Goal: Task Accomplishment & Management: Use online tool/utility

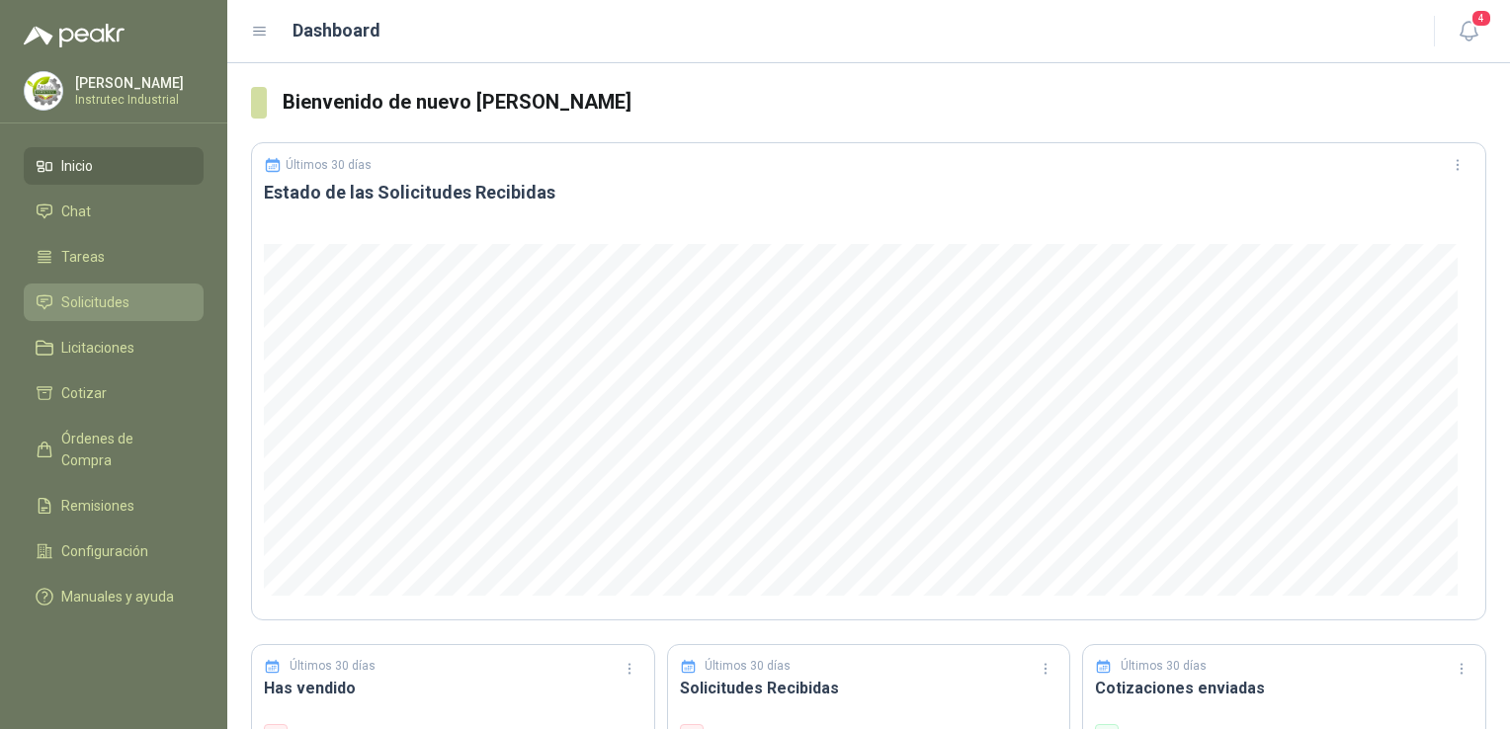
click at [122, 301] on span "Solicitudes" at bounding box center [95, 303] width 68 height 22
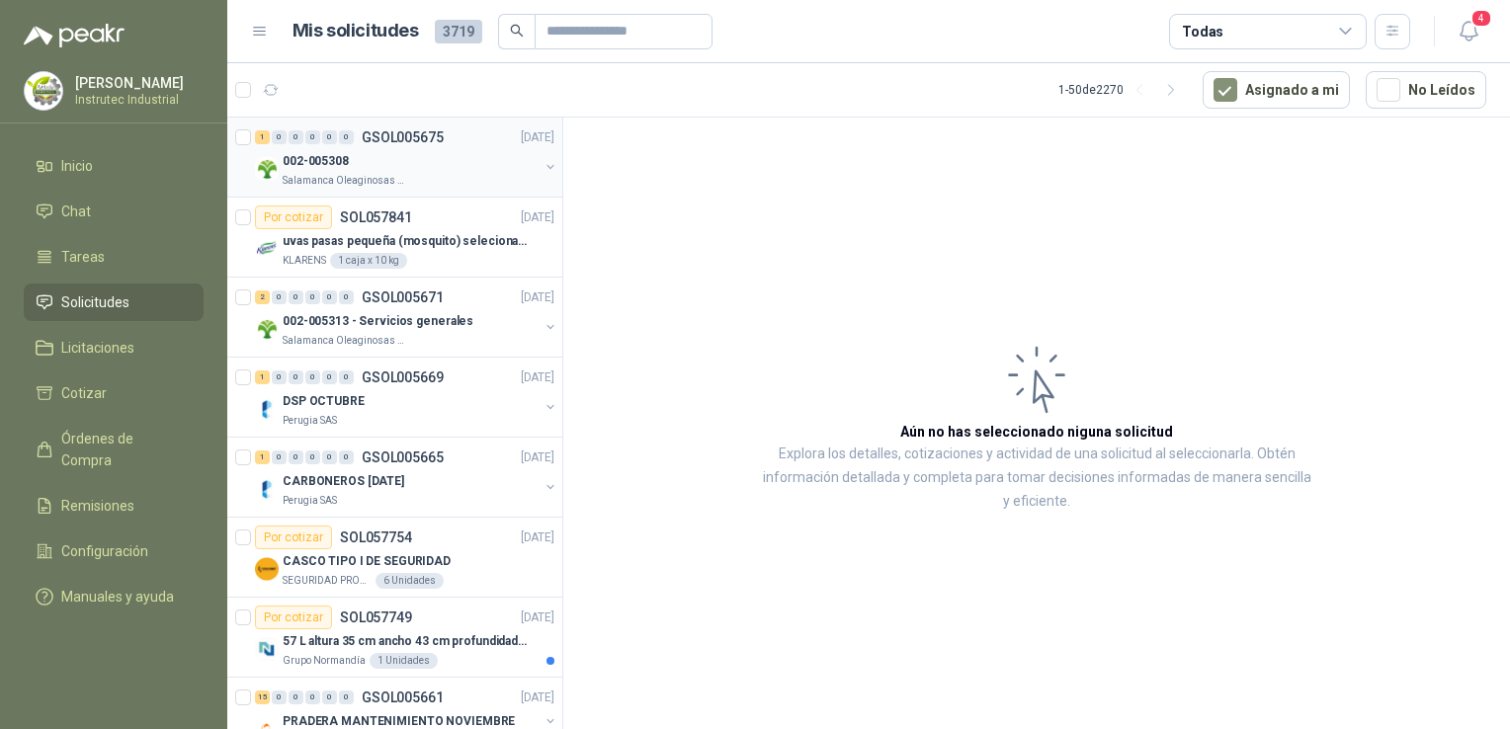
click at [499, 176] on div "Salamanca Oleaginosas SAS" at bounding box center [411, 181] width 256 height 16
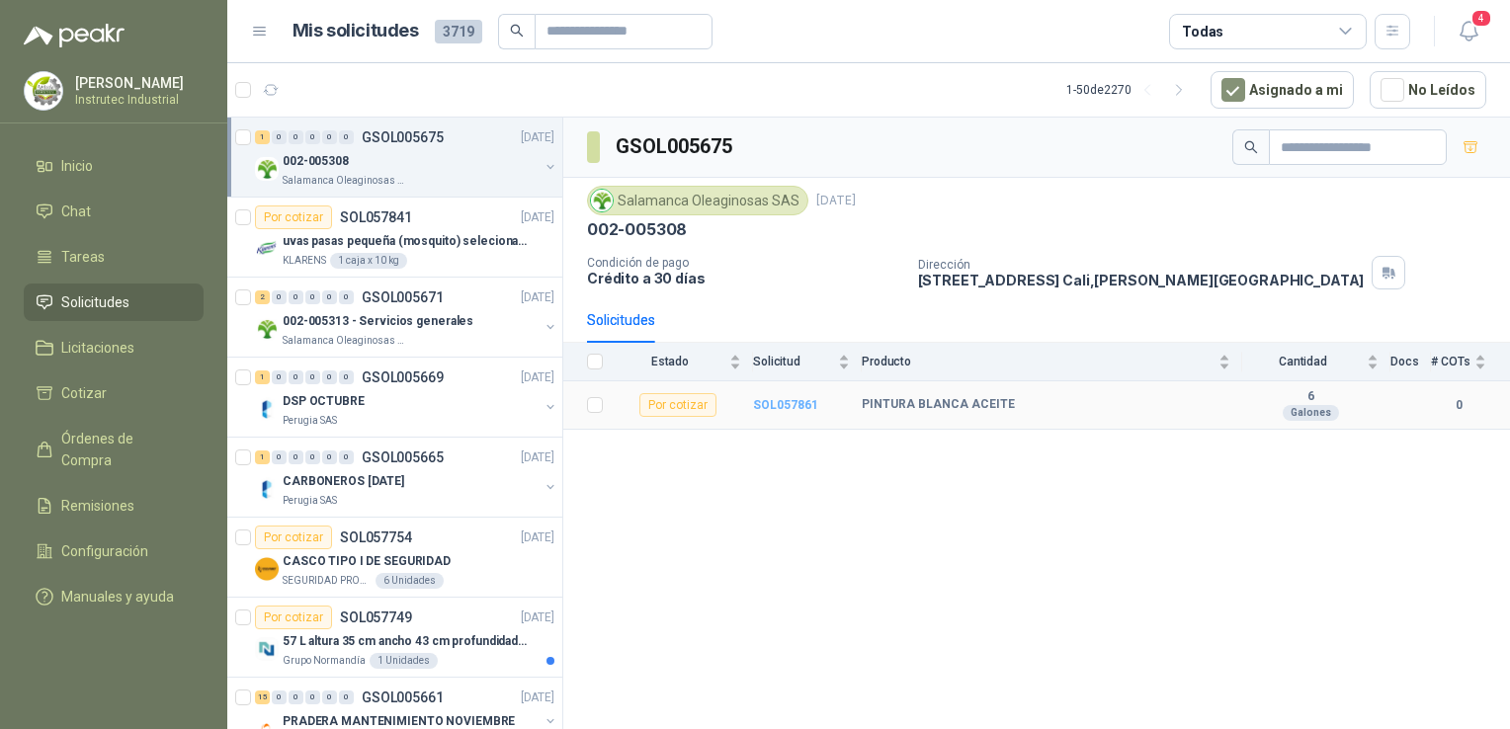
click at [775, 402] on b "SOL057861" at bounding box center [785, 405] width 65 height 14
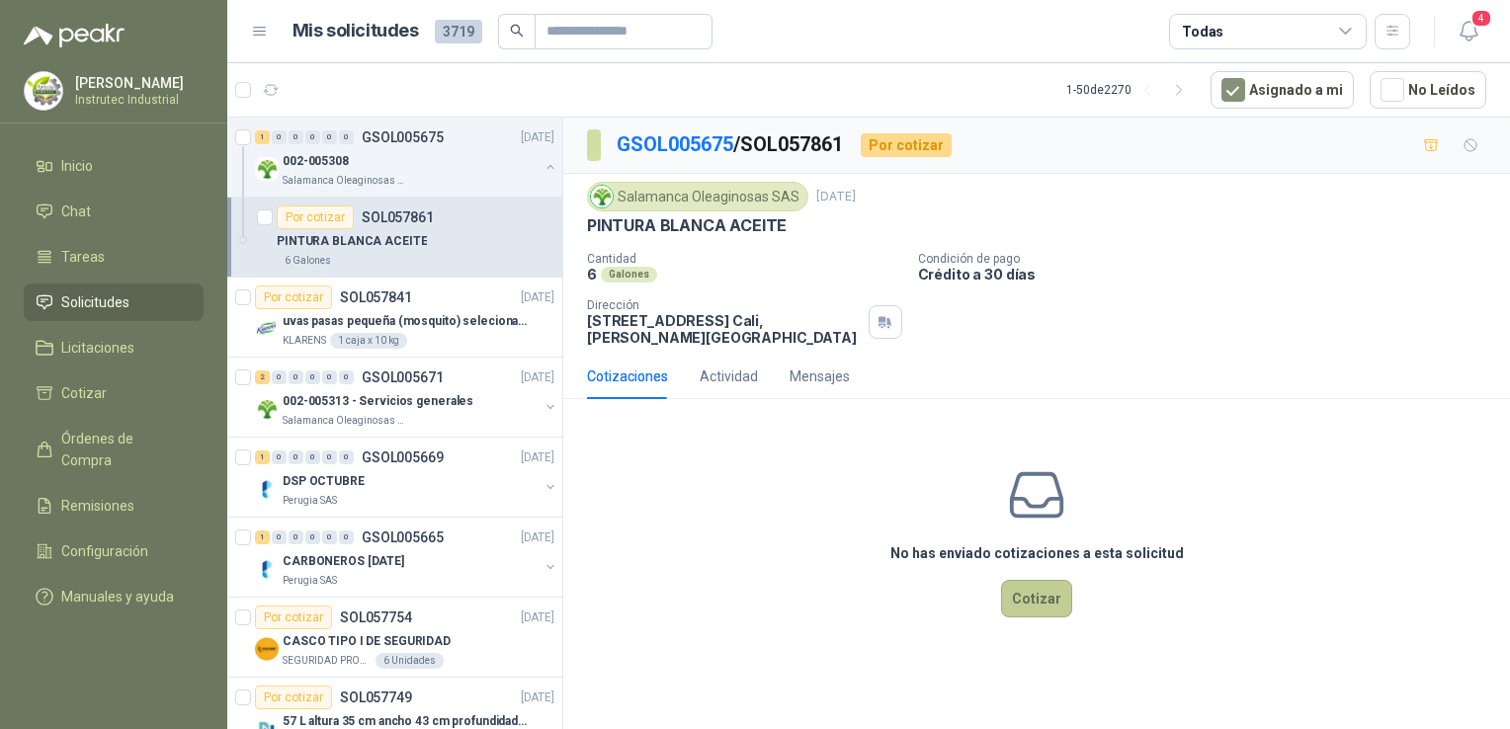
click at [1029, 591] on button "Cotizar" at bounding box center [1036, 599] width 71 height 38
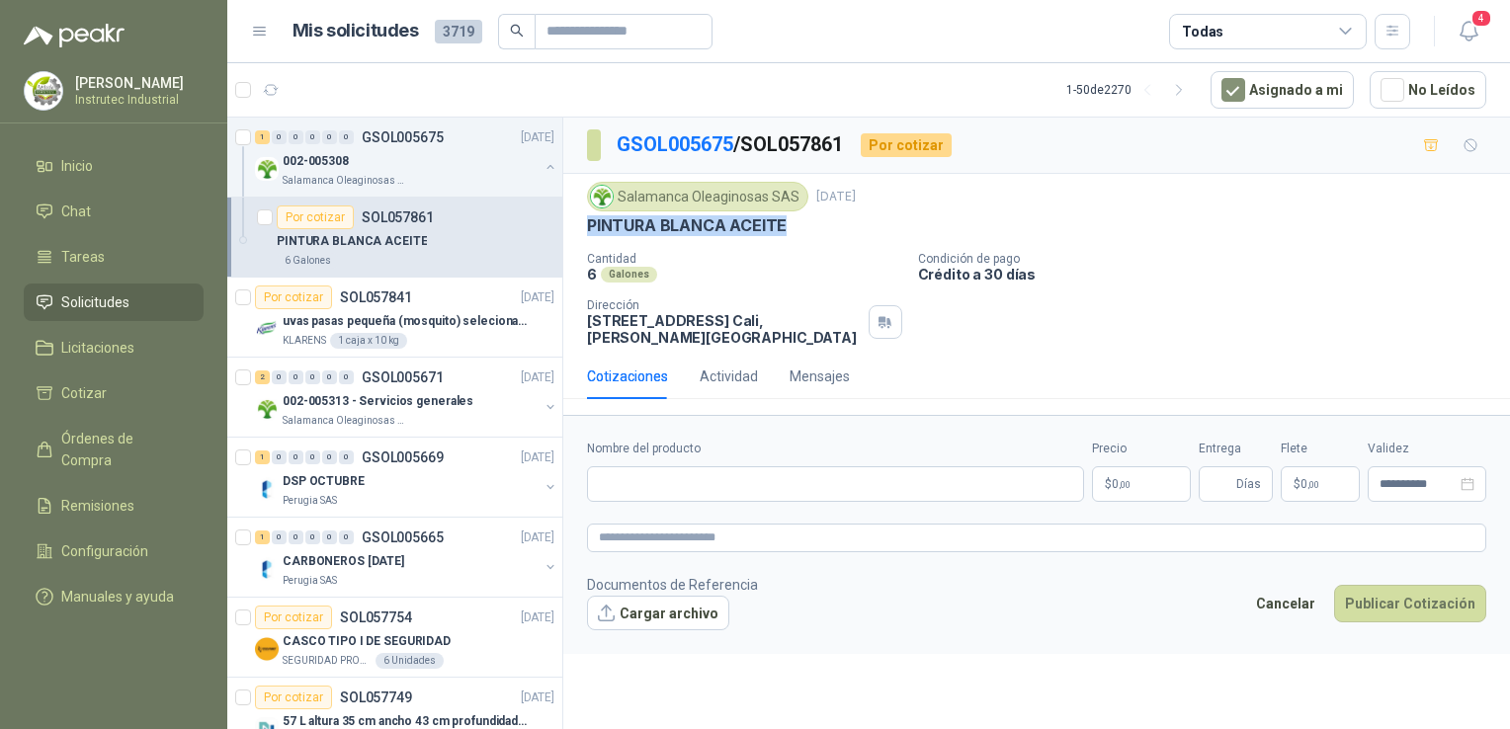
drag, startPoint x: 780, startPoint y: 227, endPoint x: 585, endPoint y: 229, distance: 194.7
click at [585, 229] on div "Salamanca Oleaginosas SAS [DATE] PINTURA BLANCA ACEITE Cantidad 6 Galones Condi…" at bounding box center [1036, 264] width 947 height 180
copy p "PINTURA BLANCA ACEITE"
click at [748, 478] on input "Nombre del producto" at bounding box center [835, 485] width 497 height 36
paste input "**********"
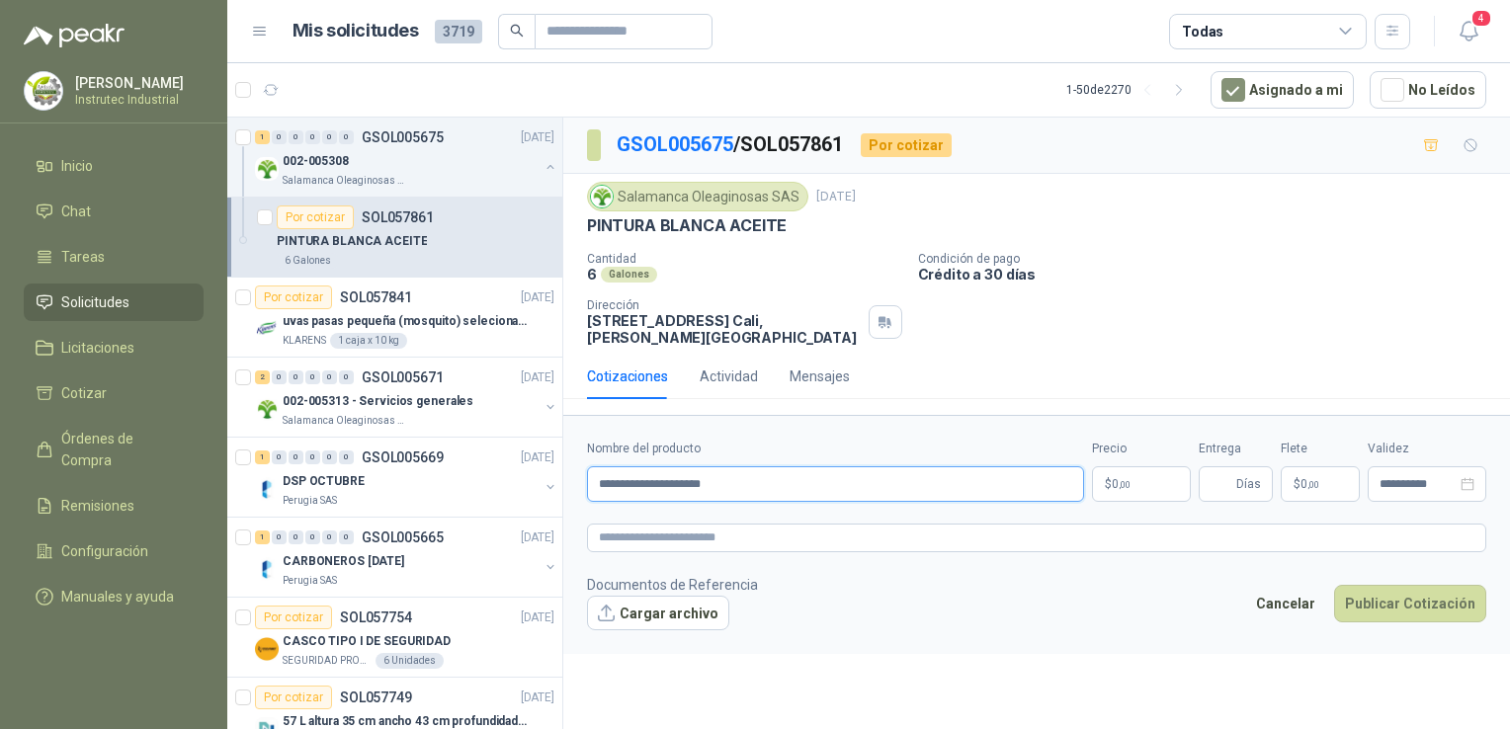
type input "**********"
click at [1134, 468] on body "[PERSON_NAME] Instrutec Industrial Inicio Chat Tareas Solicitudes Licitaciones …" at bounding box center [755, 364] width 1510 height 729
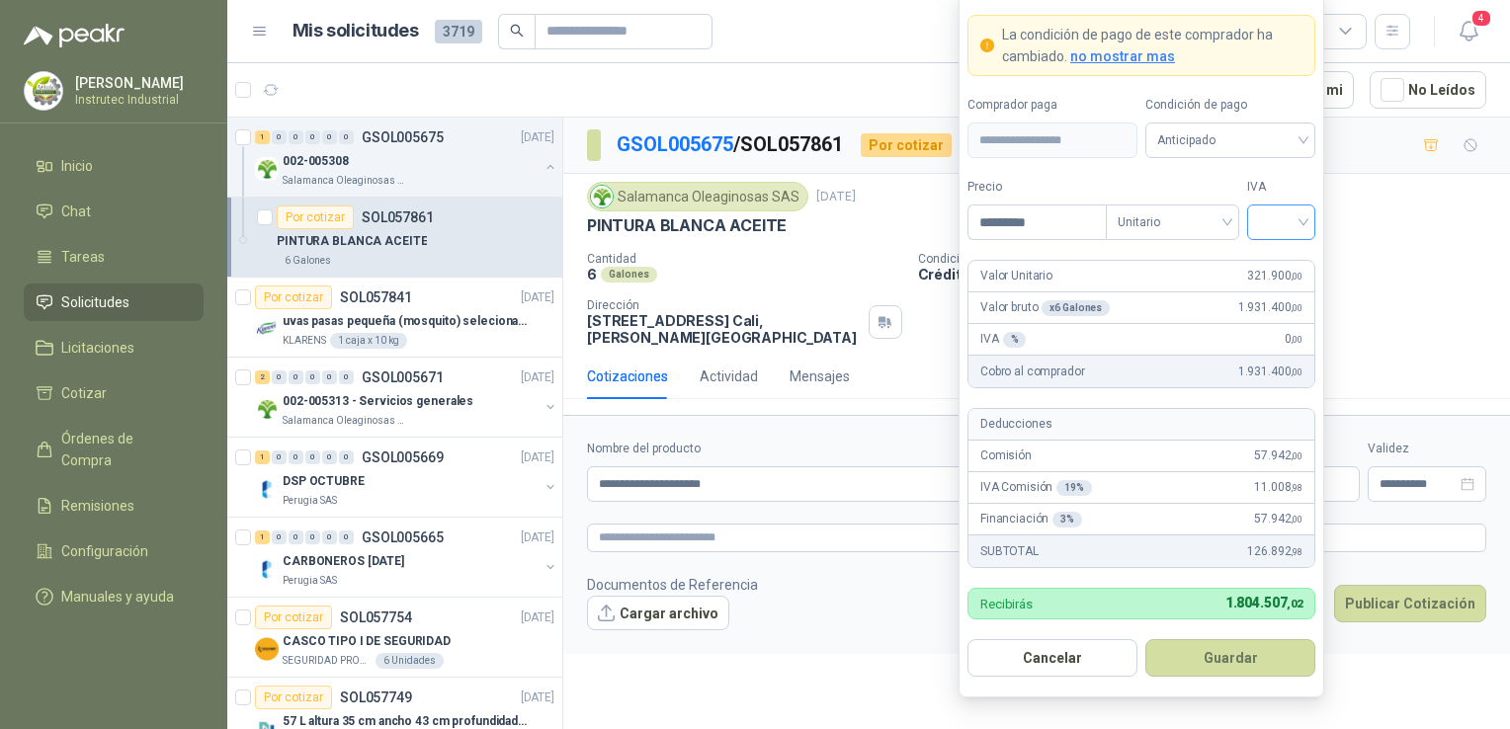
type input "*********"
click at [1300, 226] on input "search" at bounding box center [1281, 221] width 44 height 30
click at [1291, 258] on div "19%" at bounding box center [1281, 265] width 37 height 22
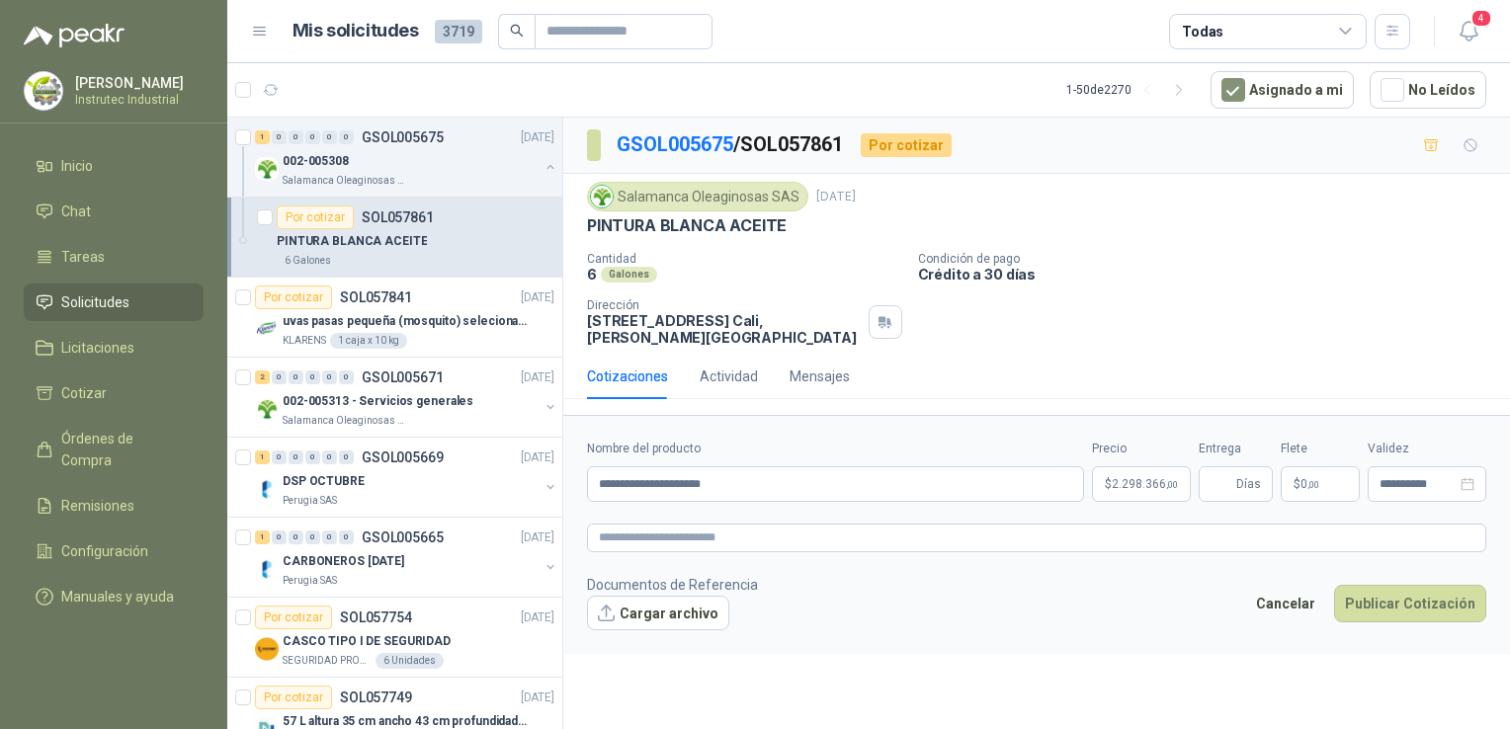
click at [1466, 302] on div "Cantidad 6 Galones Condición de pago Crédito a 30 días Dirección [STREET_ADDRES…" at bounding box center [1036, 299] width 899 height 94
click at [1257, 468] on span "Días" at bounding box center [1248, 485] width 25 height 34
type input "*"
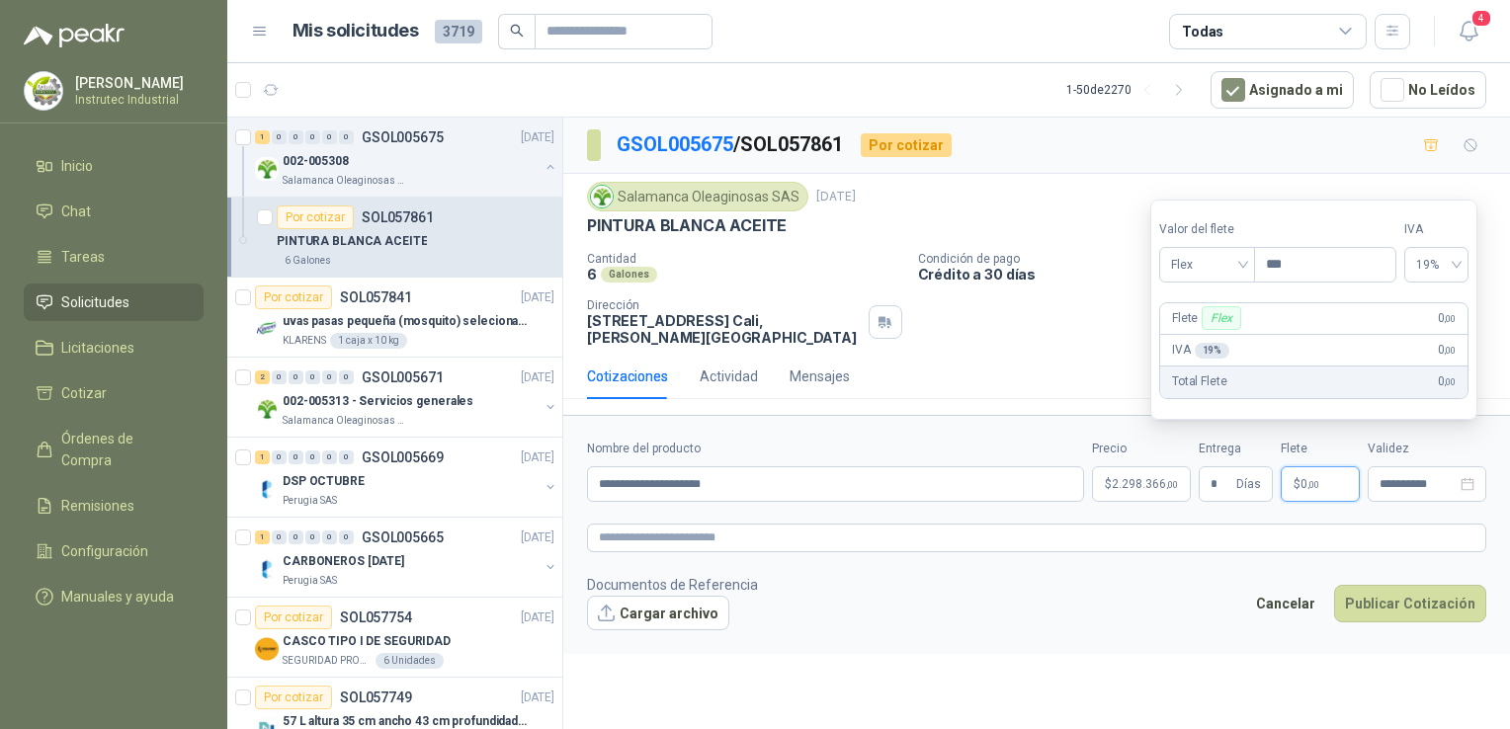
click at [1327, 468] on p "$ 0 ,00" at bounding box center [1320, 485] width 79 height 36
type input "********"
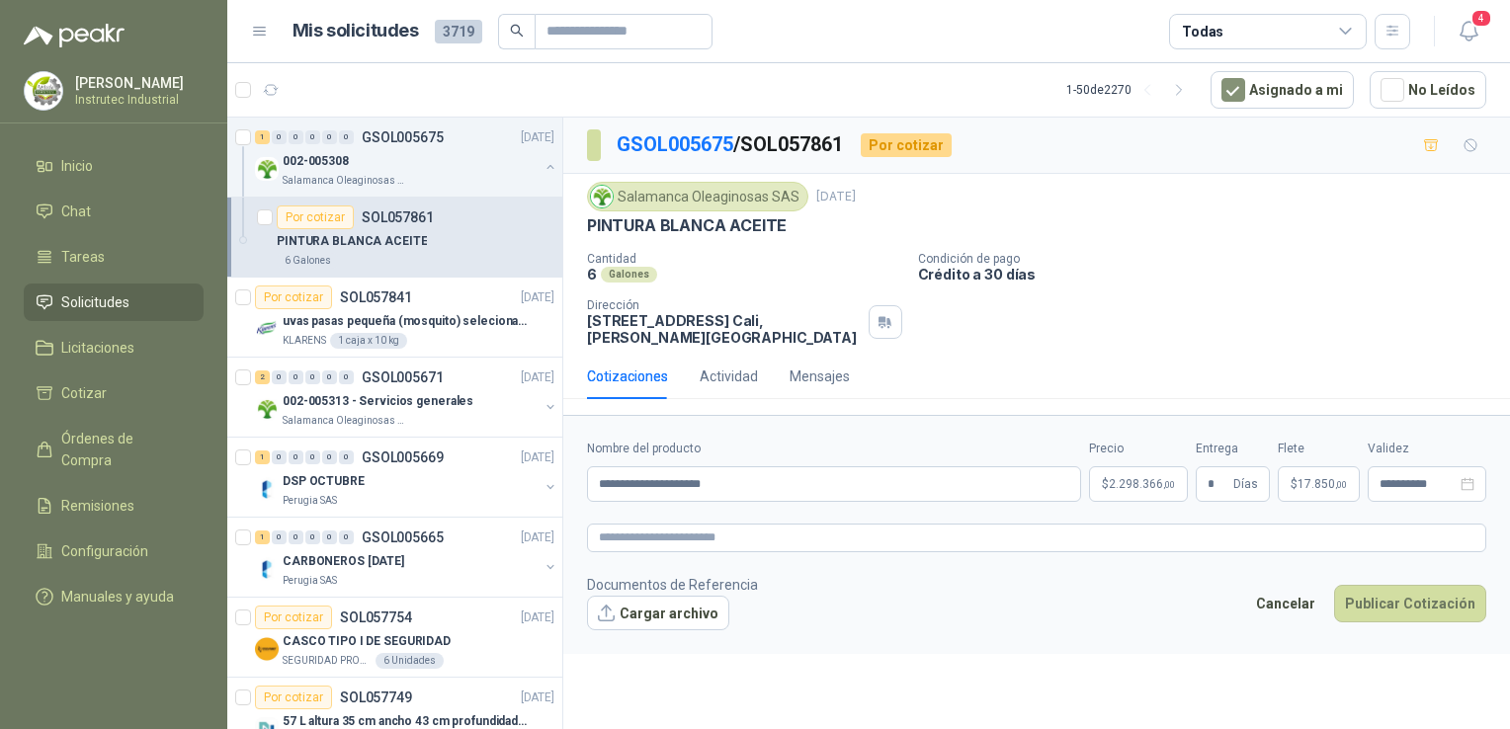
click at [1070, 587] on footer "Documentos de Referencia Cargar archivo Cancelar Publicar Cotización" at bounding box center [1036, 602] width 899 height 57
click at [1435, 594] on button "Publicar Cotización" at bounding box center [1410, 604] width 152 height 38
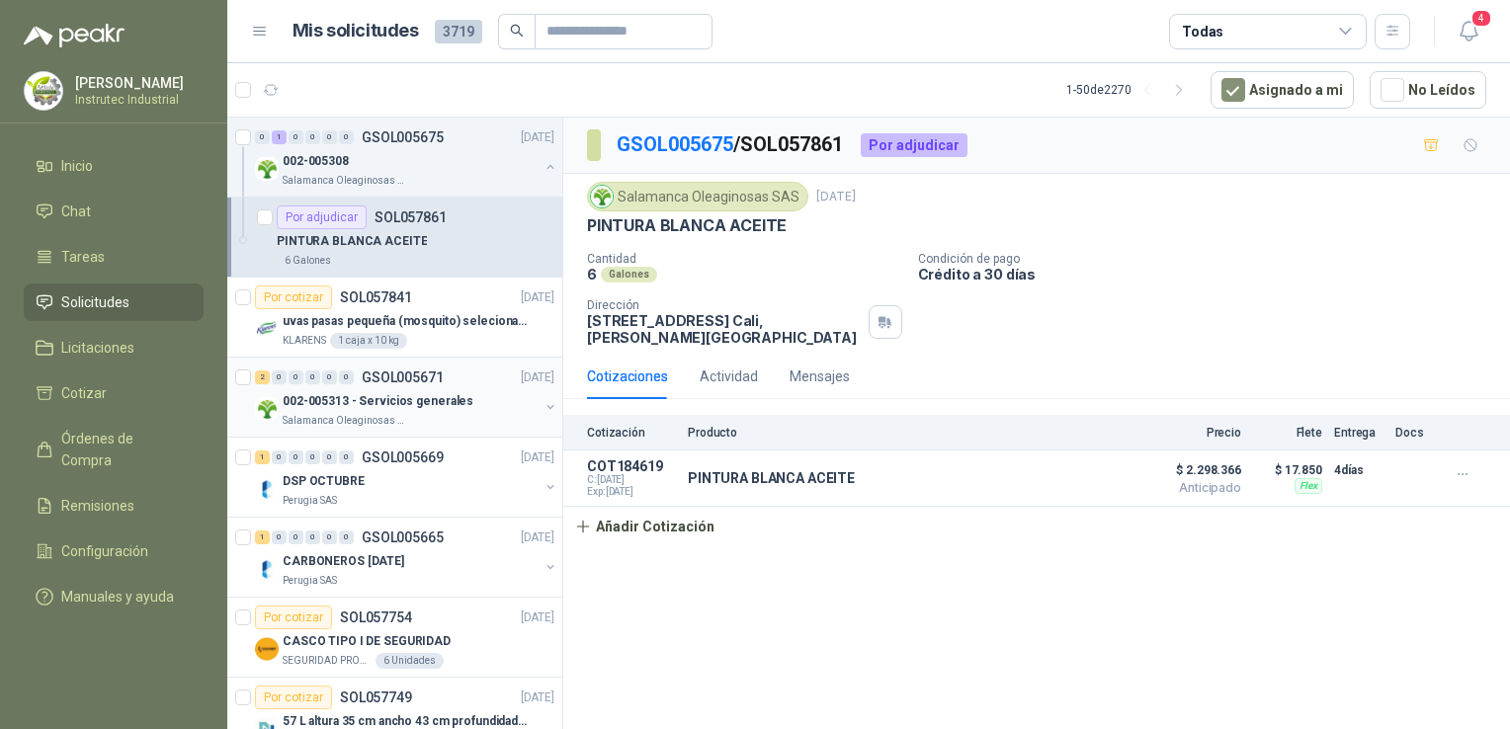
click at [476, 394] on div "002-005313 - Servicios generales" at bounding box center [411, 401] width 256 height 24
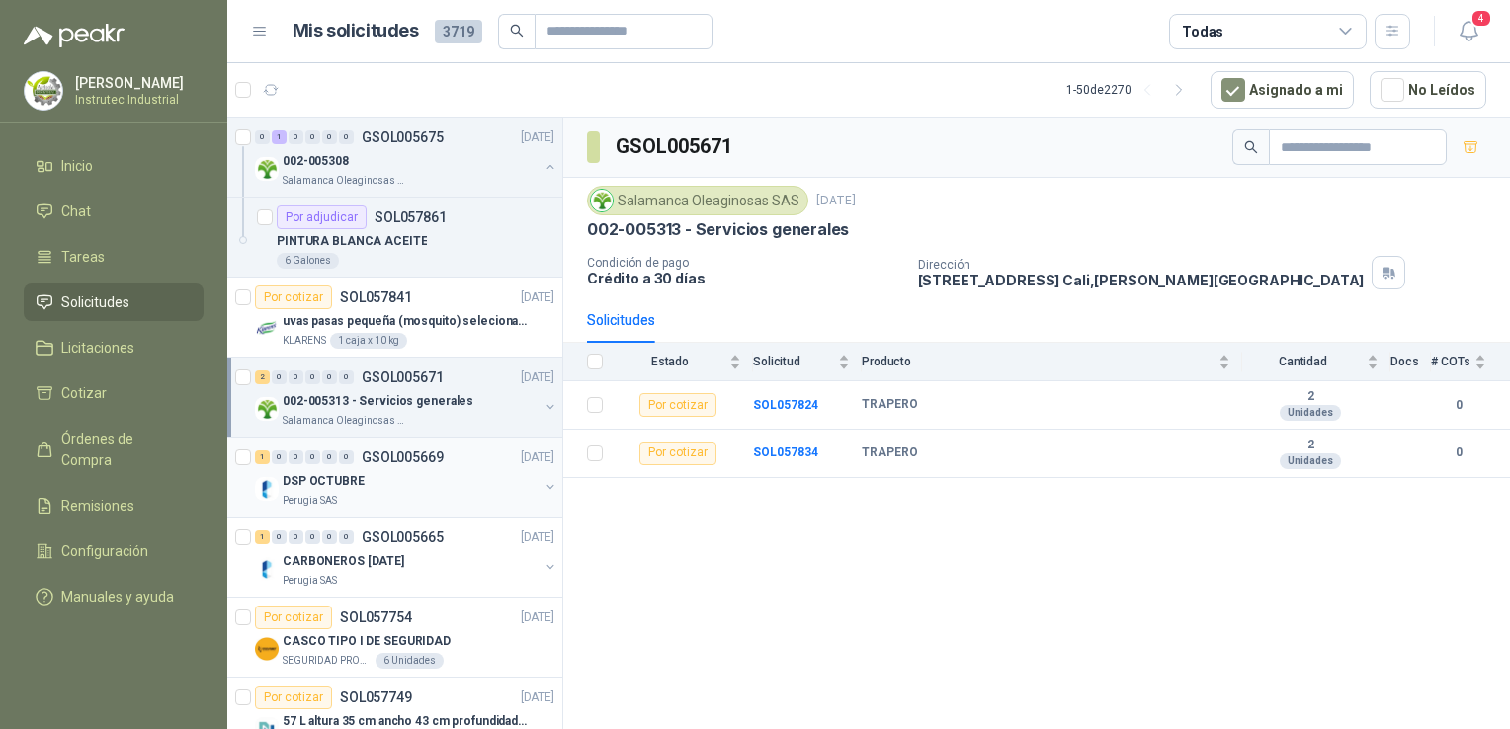
click at [445, 501] on div "Perugia SAS" at bounding box center [411, 501] width 256 height 16
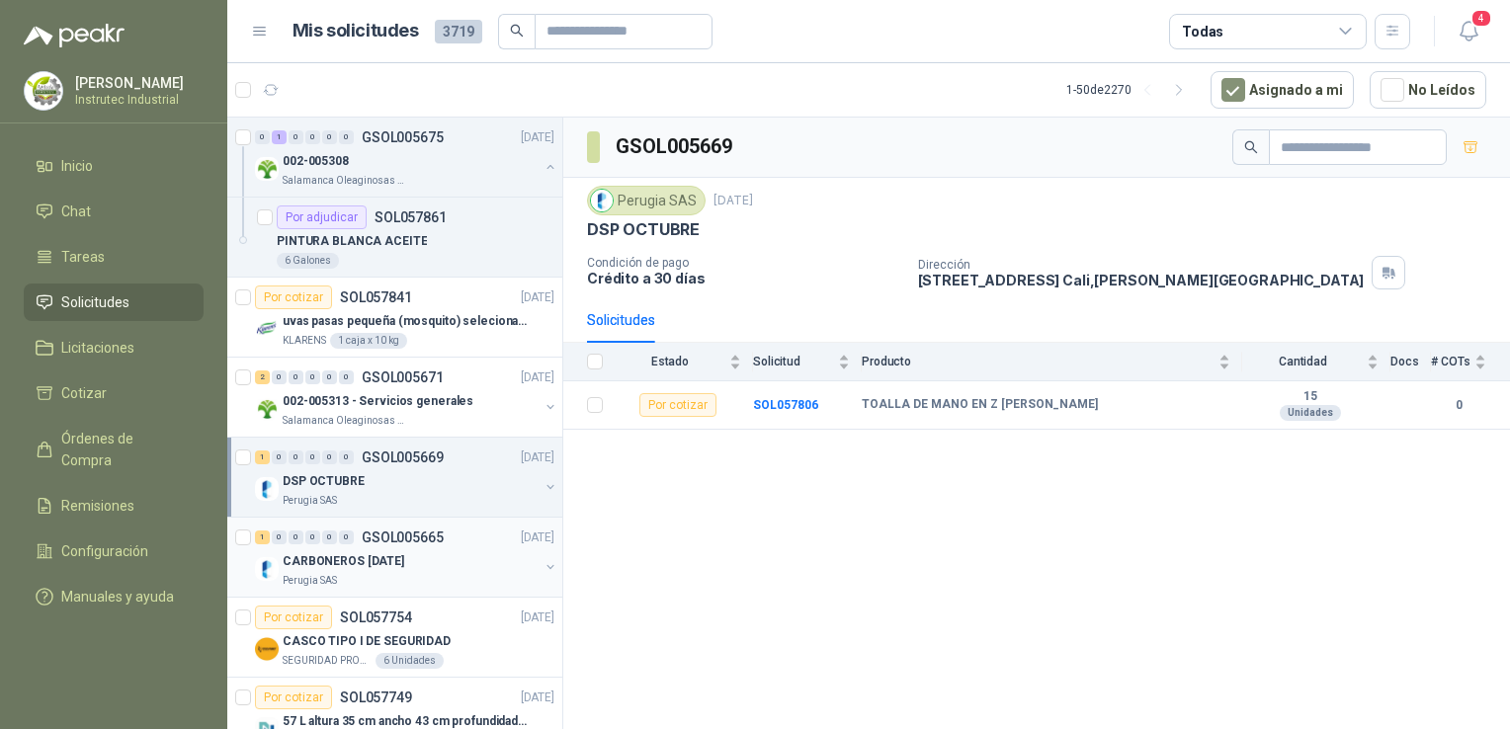
click at [444, 555] on div "CARBONEROS [DATE]" at bounding box center [411, 562] width 256 height 24
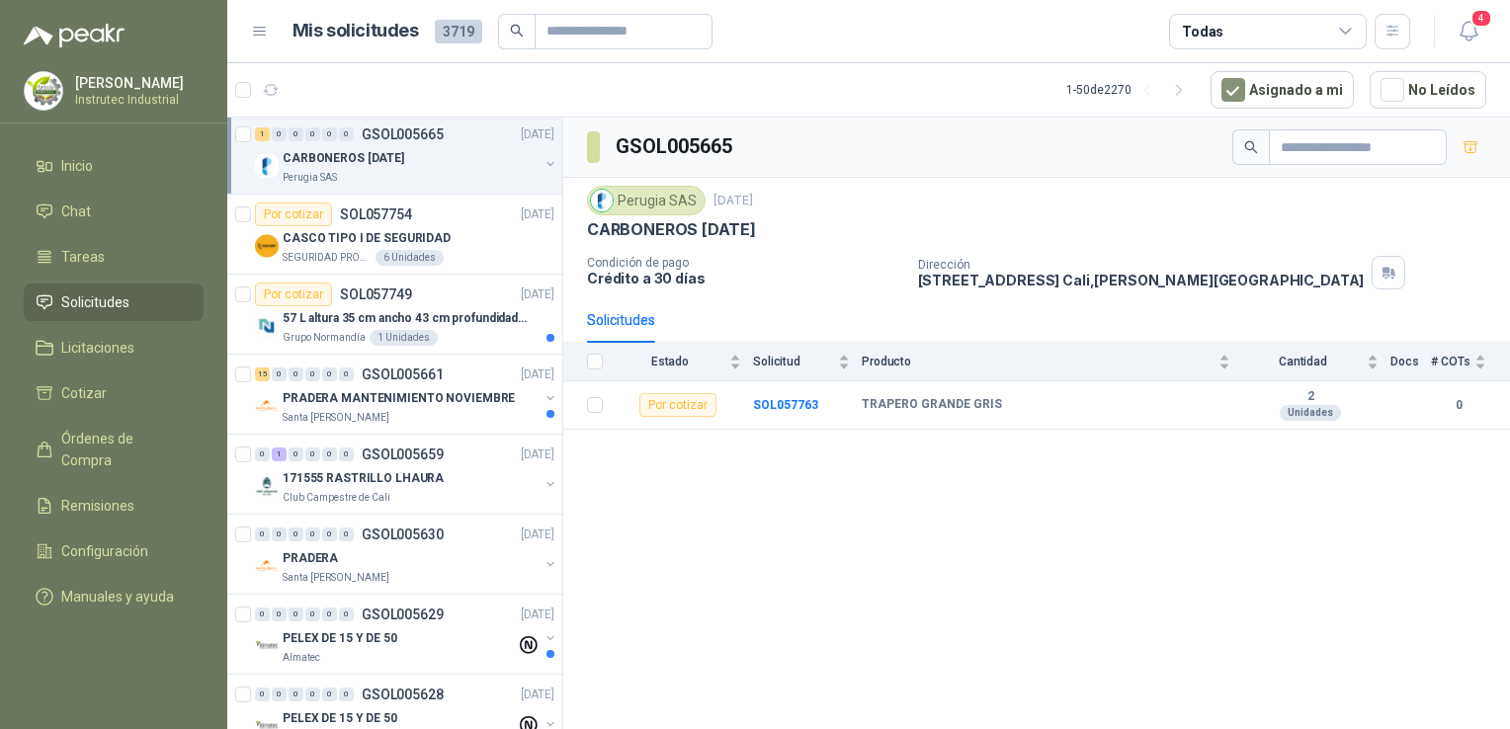
scroll to position [407, 0]
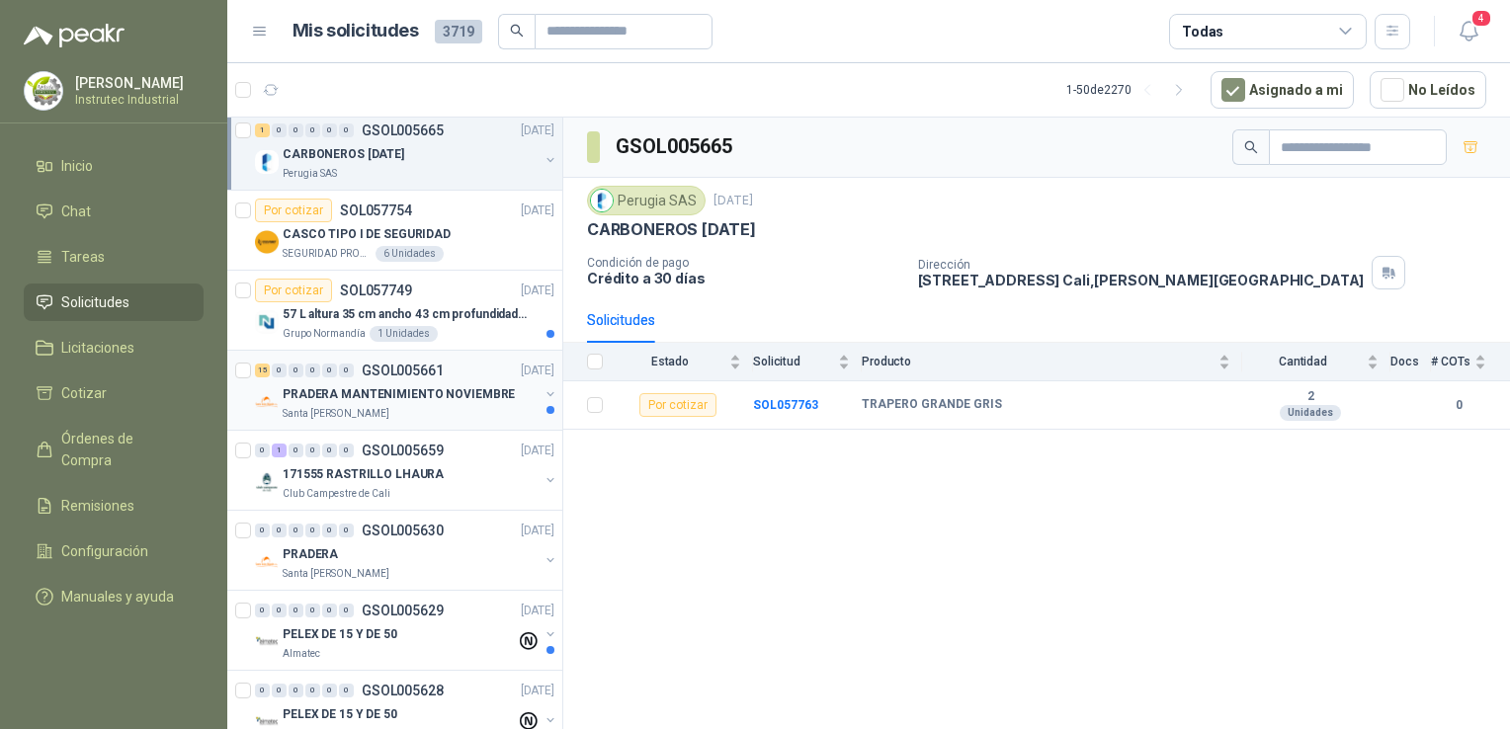
click at [415, 407] on div "Santa [PERSON_NAME]" at bounding box center [411, 414] width 256 height 16
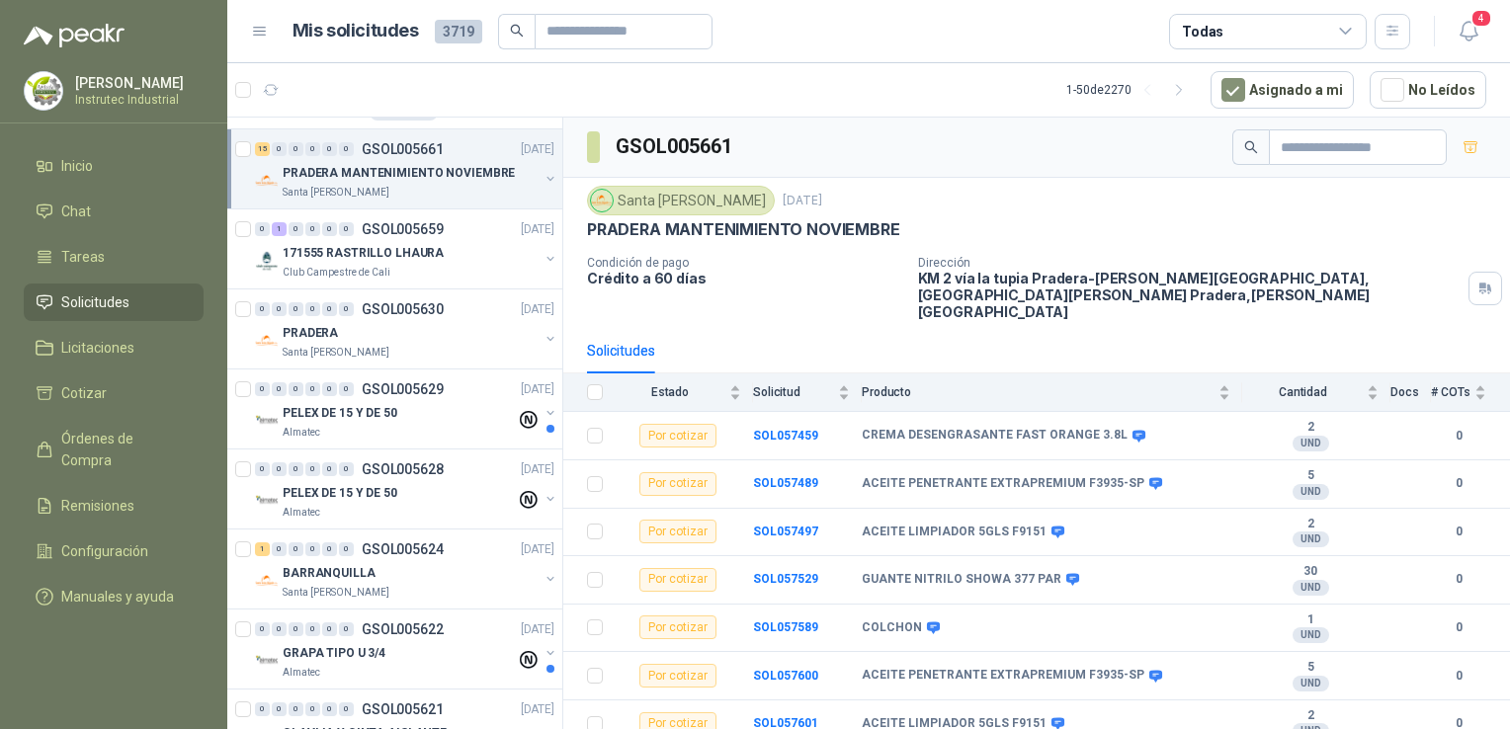
scroll to position [378, 0]
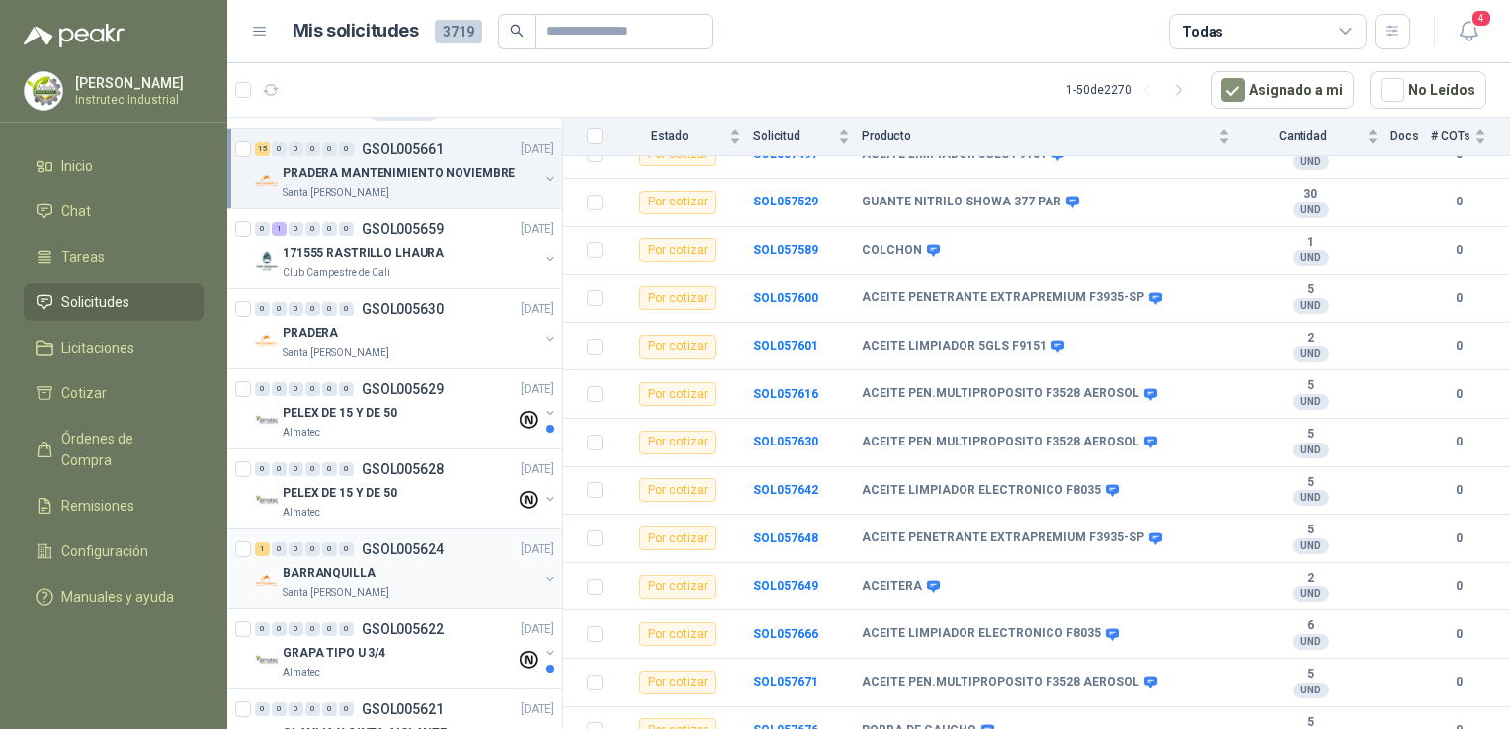
click at [420, 585] on div "Santa [PERSON_NAME]" at bounding box center [411, 593] width 256 height 16
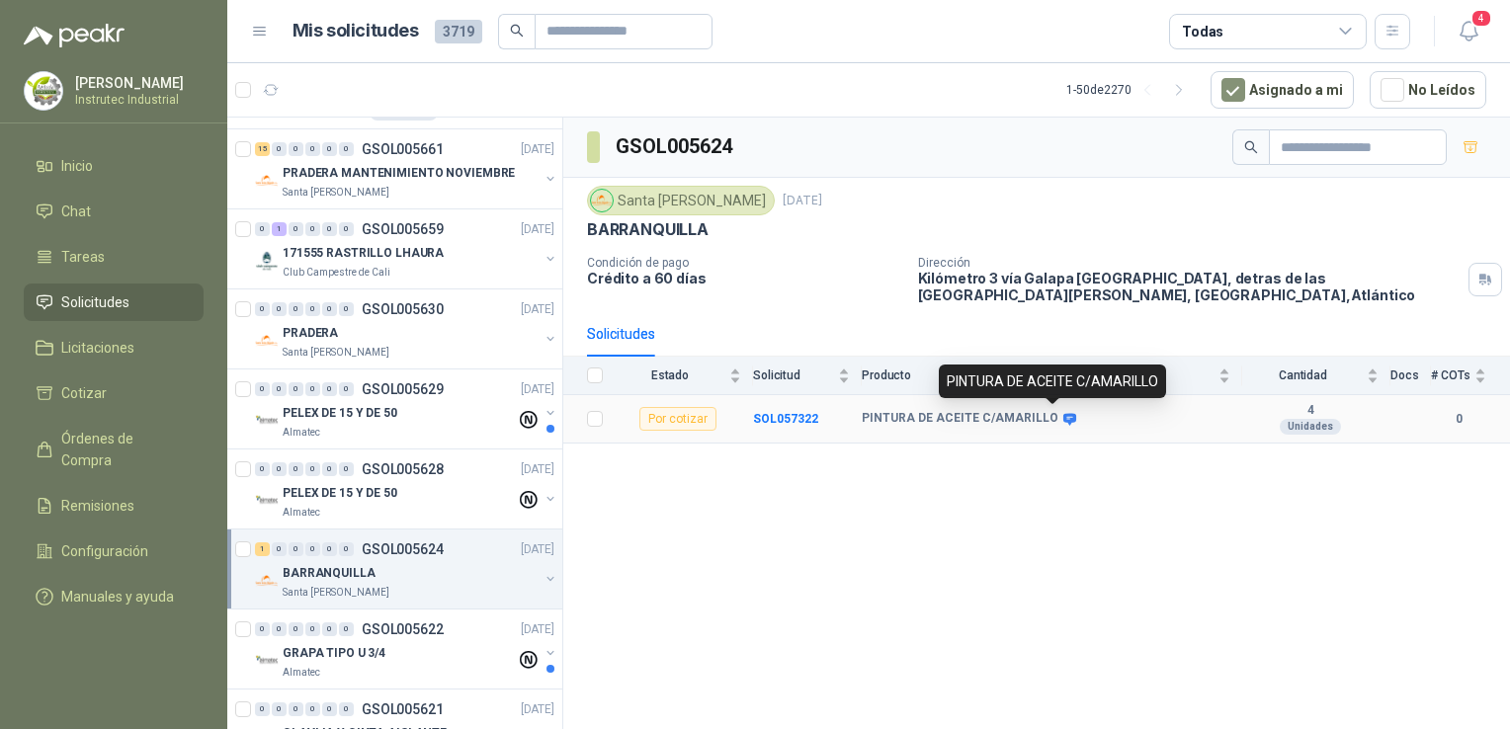
click at [1064, 417] on icon at bounding box center [1070, 419] width 13 height 12
click at [1064, 413] on icon at bounding box center [1070, 419] width 13 height 12
click at [1063, 412] on icon at bounding box center [1070, 419] width 15 height 15
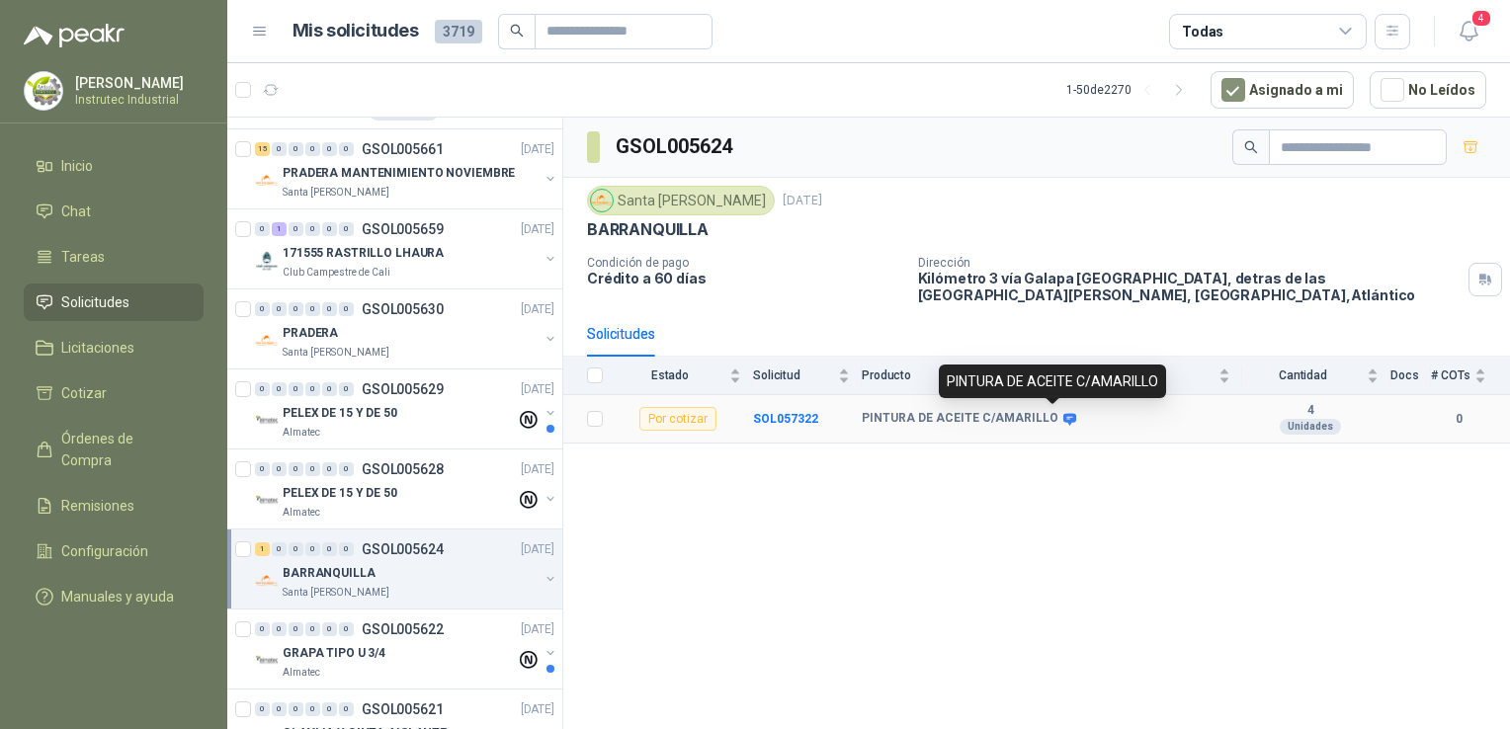
click at [1063, 412] on icon at bounding box center [1070, 419] width 15 height 15
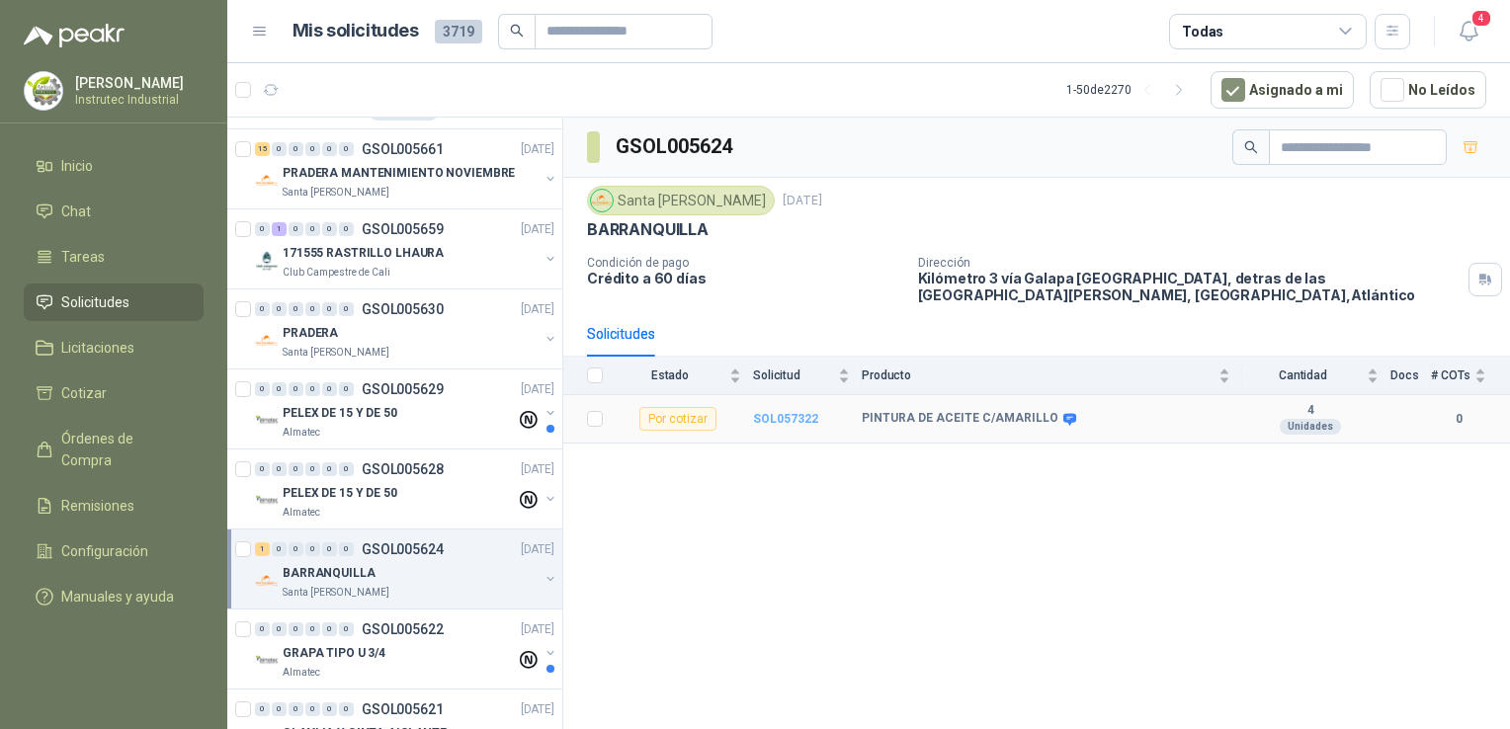
click at [780, 414] on b "SOL057322" at bounding box center [785, 419] width 65 height 14
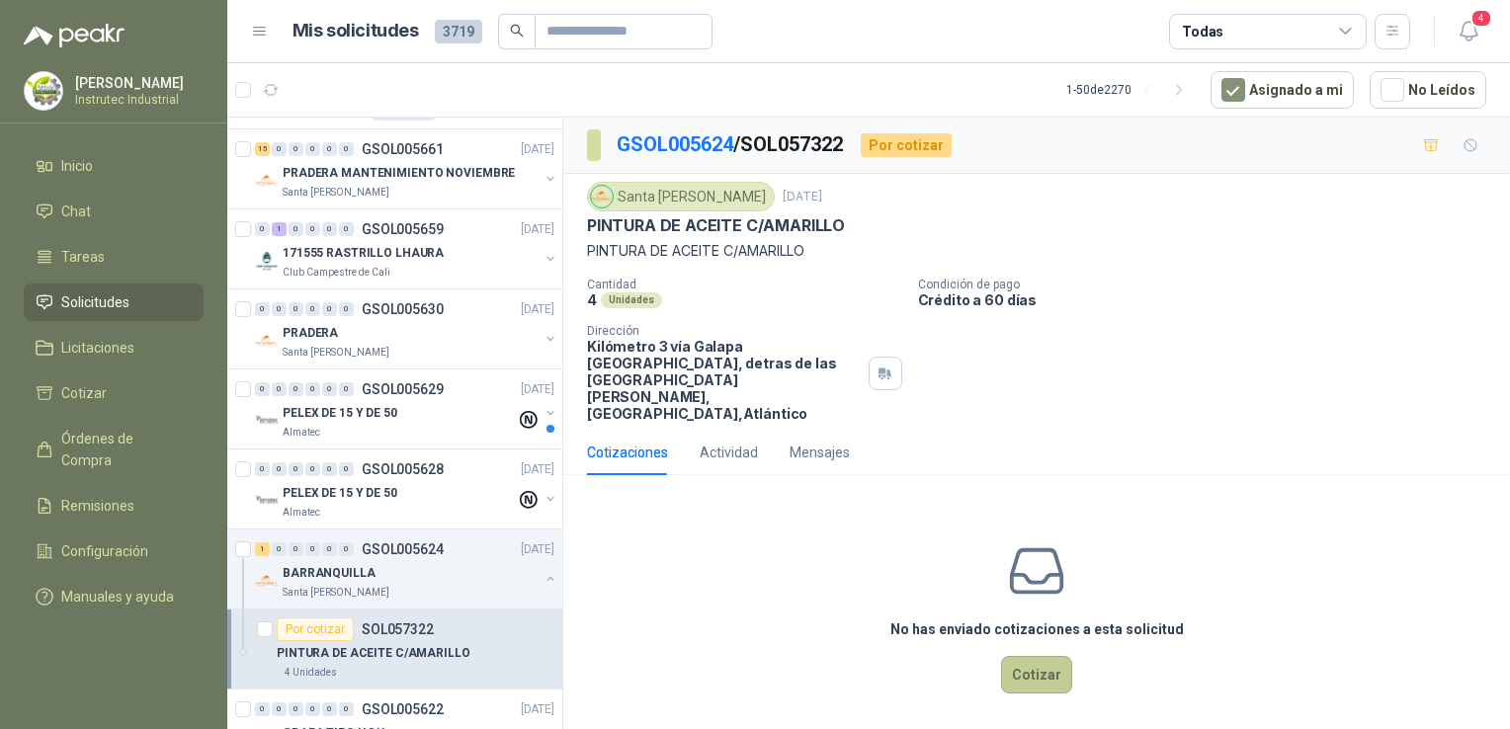
click at [1035, 656] on button "Cotizar" at bounding box center [1036, 675] width 71 height 38
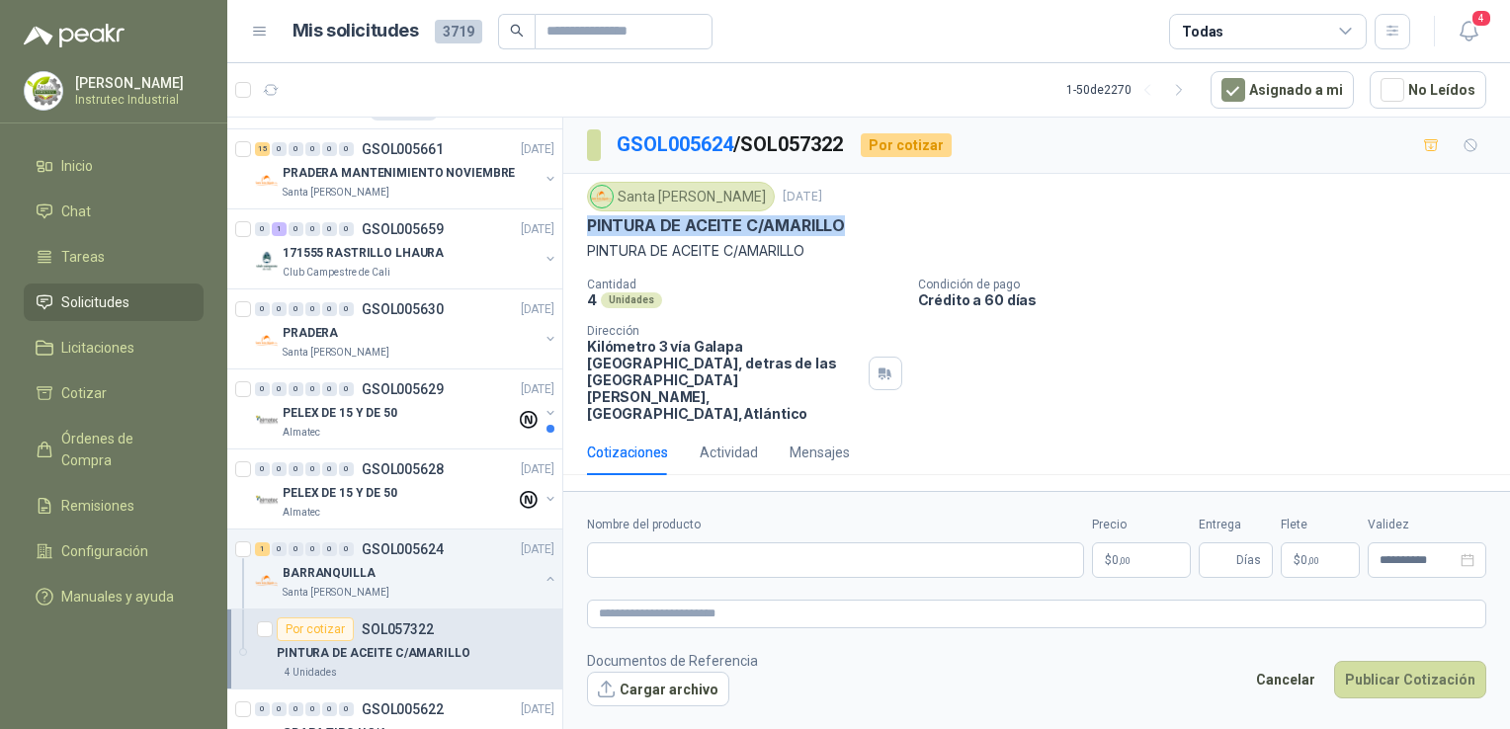
drag, startPoint x: 856, startPoint y: 226, endPoint x: 574, endPoint y: 227, distance: 281.7
click at [574, 227] on div "Santa [PERSON_NAME] [DATE] PINTURA DE ACEITE C/AMARILLO PINTURA DE ACEITE C/AMA…" at bounding box center [1036, 302] width 947 height 256
copy p "PINTURA DE ACEITE C/AMARILLO"
click at [675, 543] on input "Nombre del producto" at bounding box center [835, 561] width 497 height 36
paste input "**********"
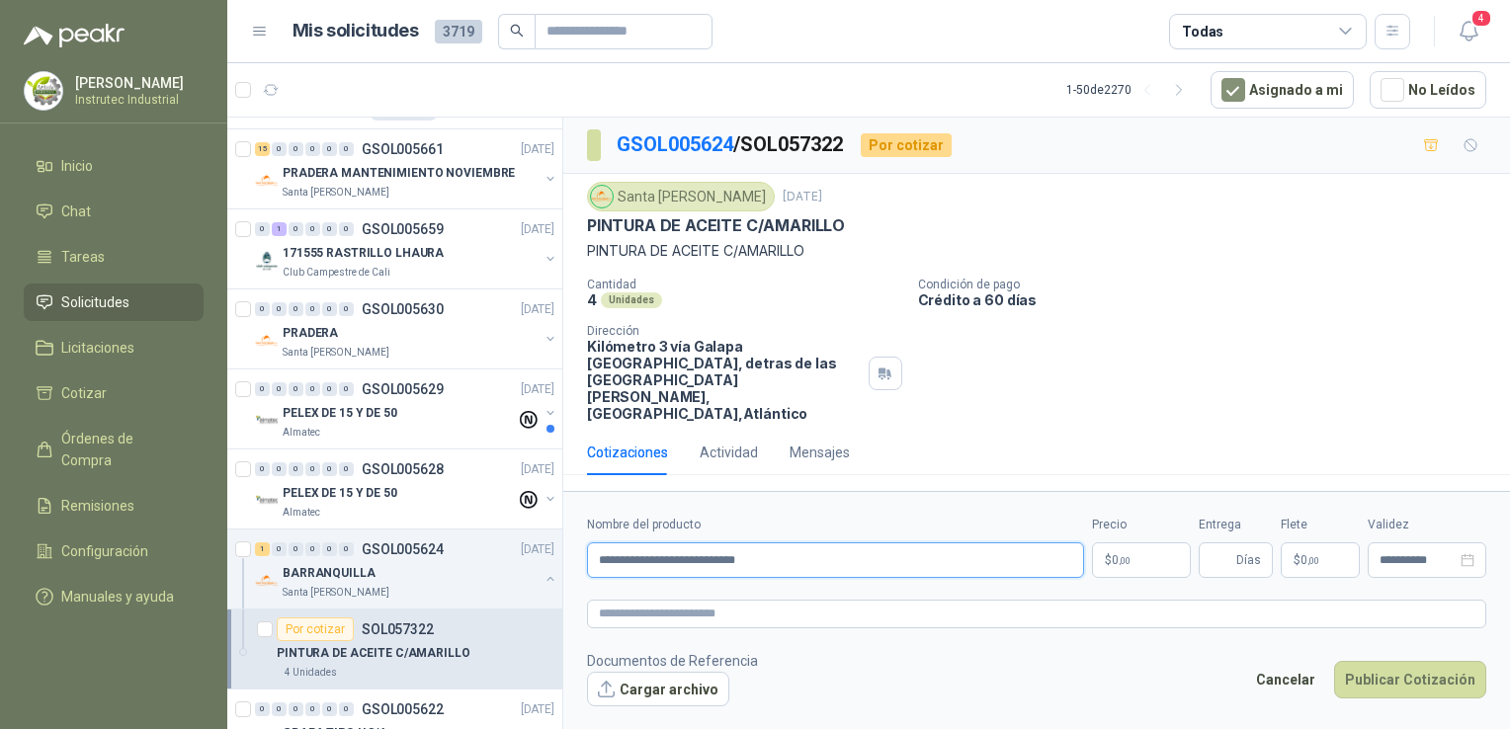
type input "**********"
click at [1143, 524] on body "[PERSON_NAME] Instrutec Industrial Inicio Chat Tareas Solicitudes Licitaciones …" at bounding box center [755, 364] width 1510 height 729
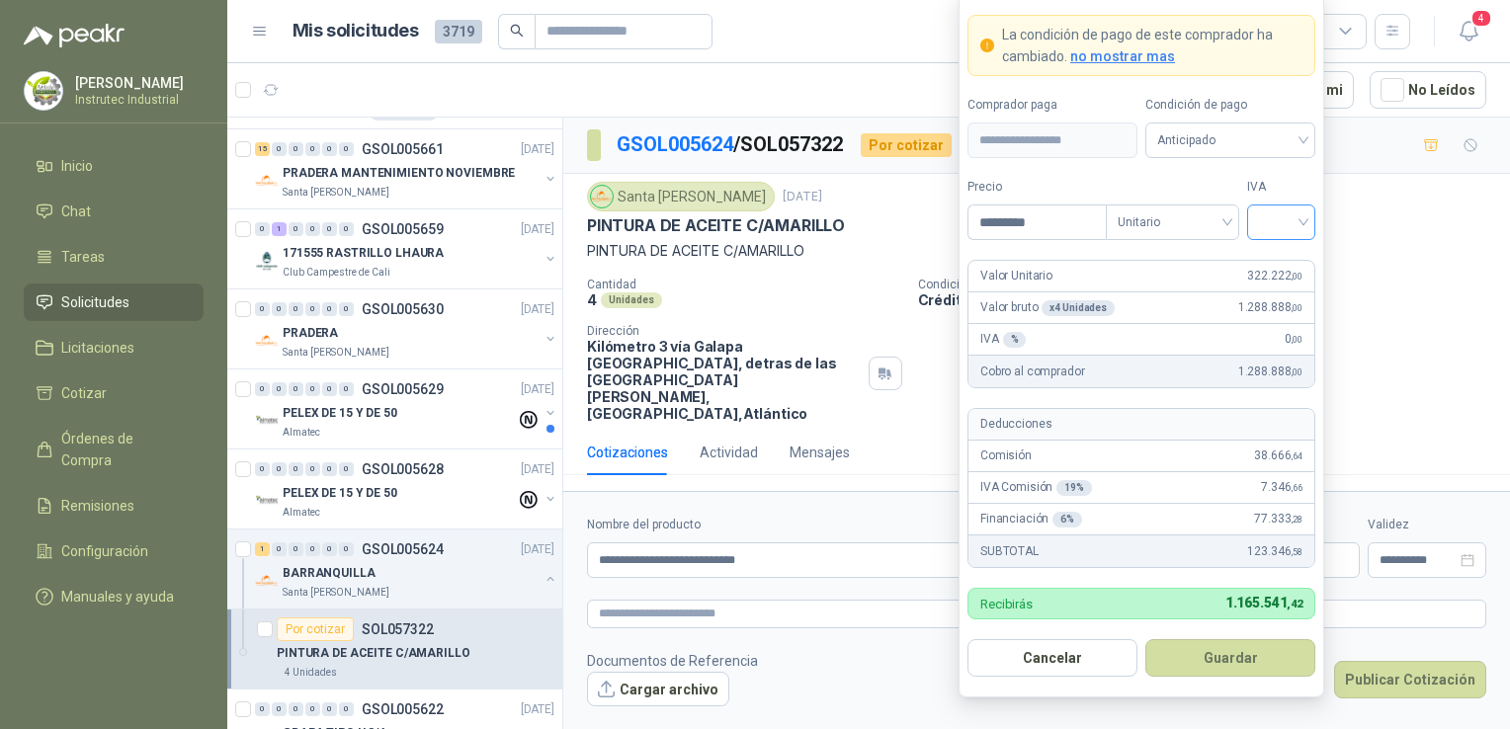
type input "*********"
click at [1292, 230] on input "search" at bounding box center [1281, 221] width 44 height 30
click at [1282, 256] on div "19%" at bounding box center [1281, 265] width 37 height 22
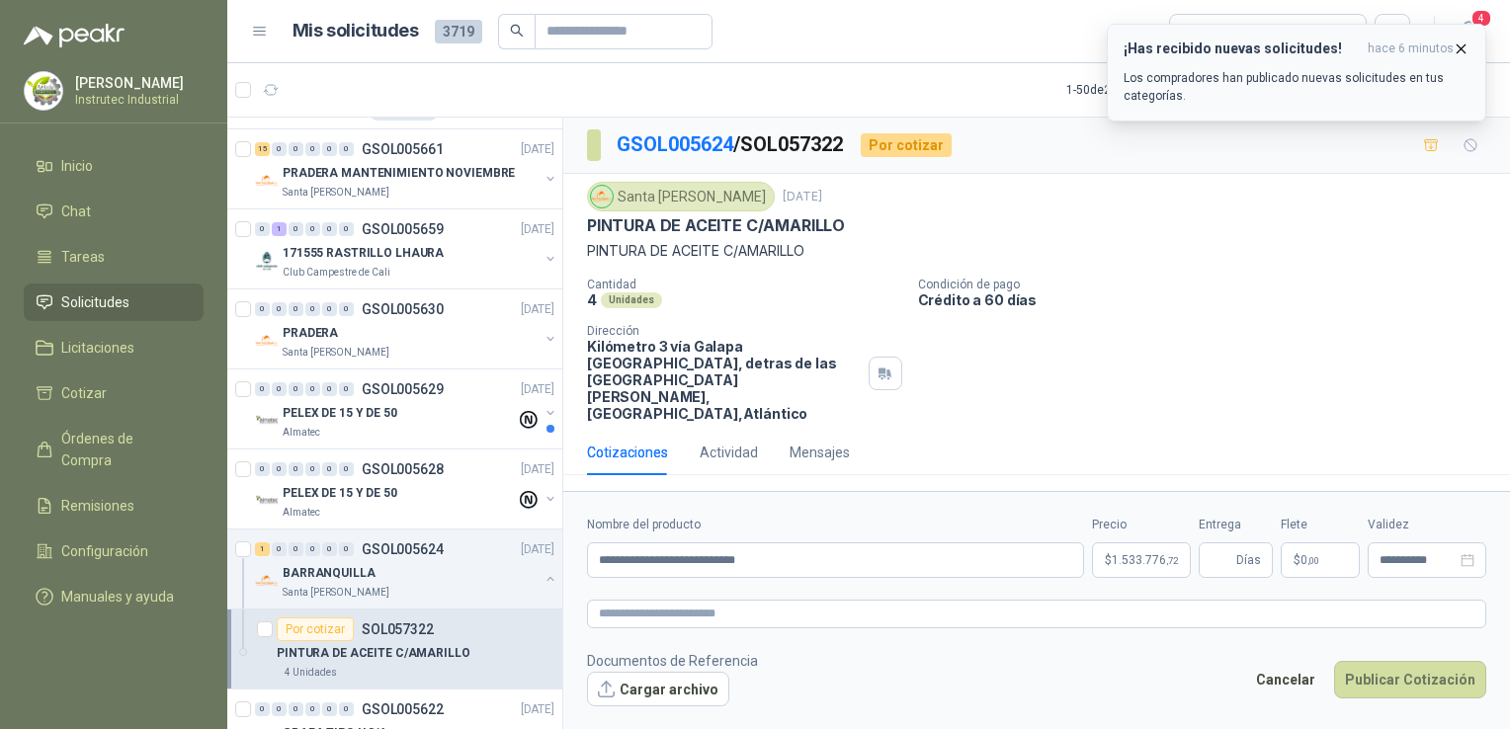
click at [1465, 45] on icon "button" at bounding box center [1462, 48] width 8 height 8
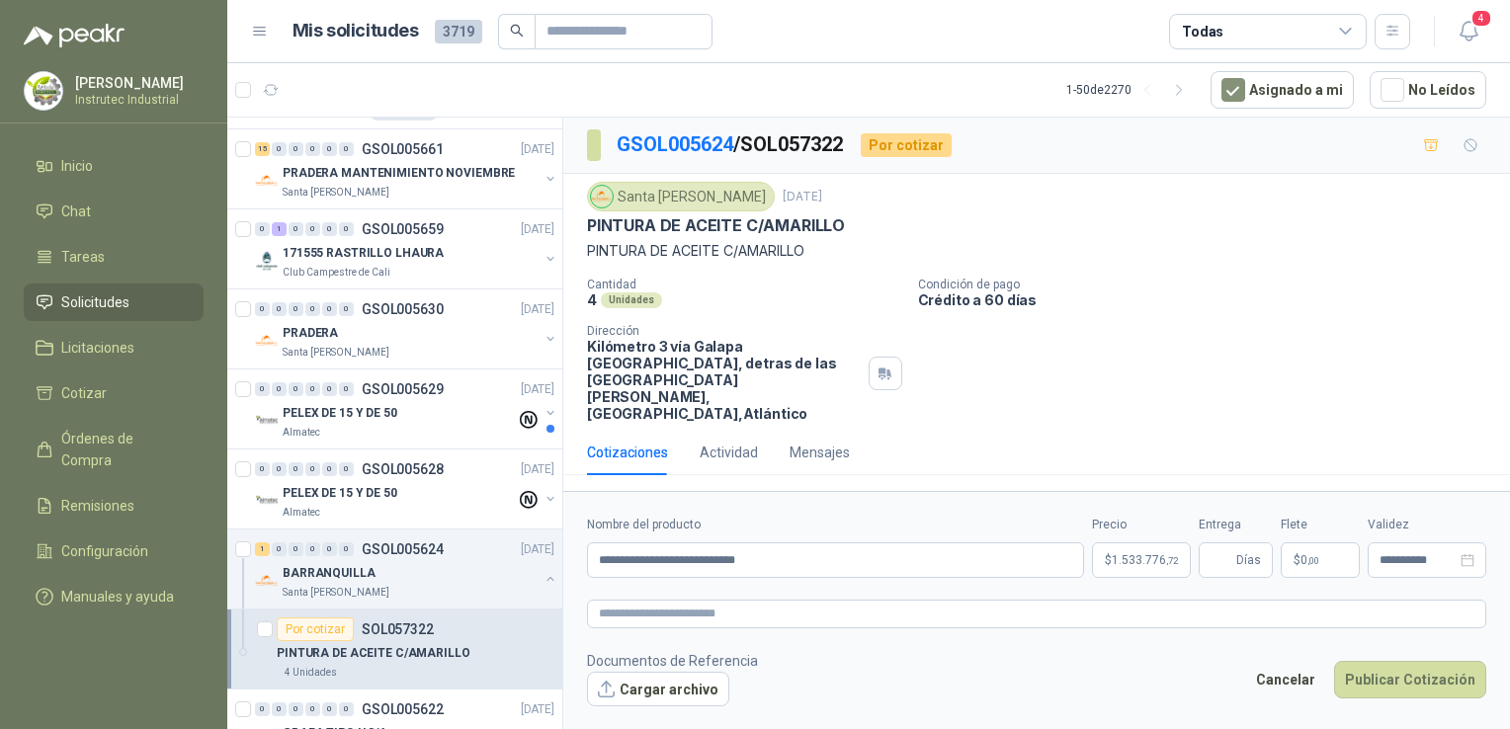
click at [1333, 543] on p "$ 0 ,00" at bounding box center [1320, 561] width 79 height 36
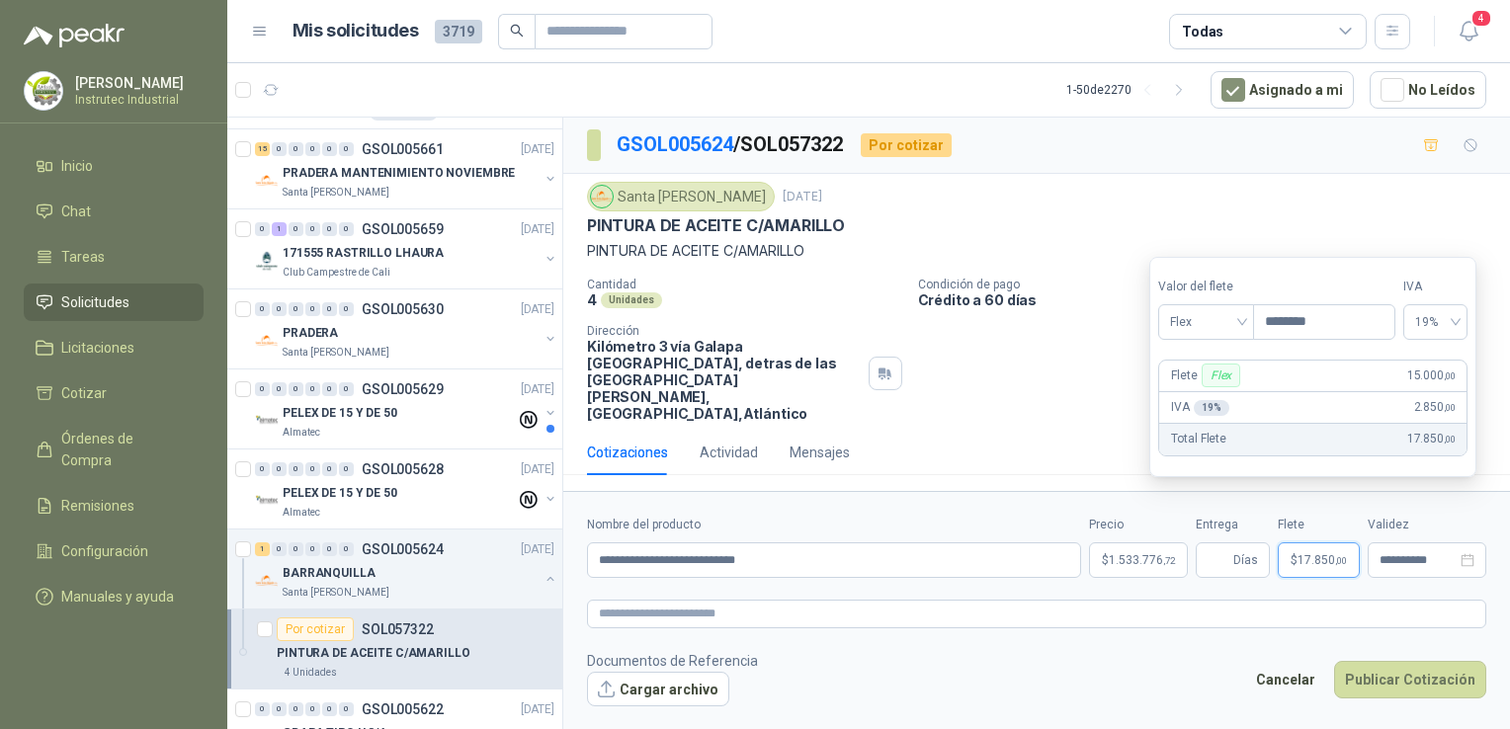
type input "********"
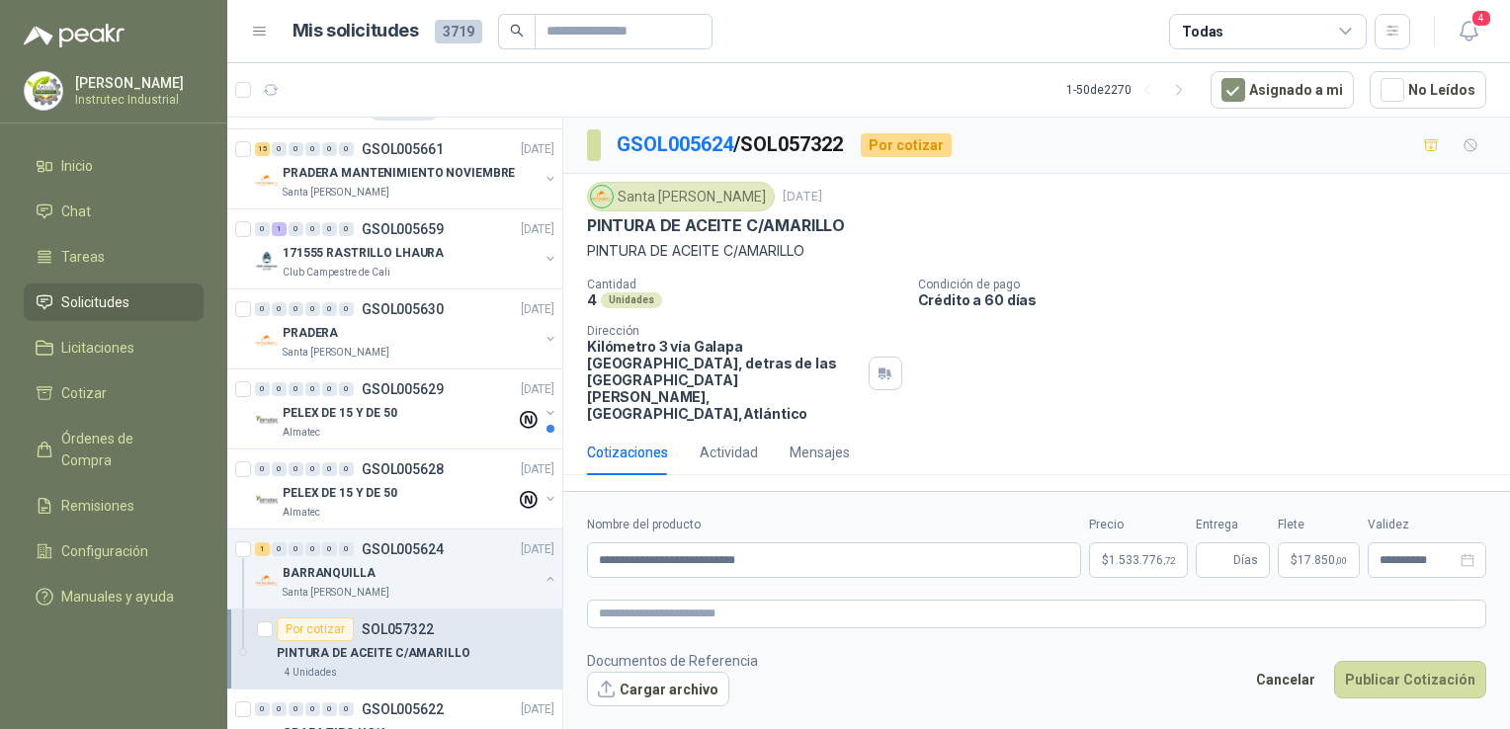
click at [1123, 650] on footer "Documentos de Referencia Cargar archivo Cancelar Publicar Cotización" at bounding box center [1036, 678] width 899 height 57
click at [1406, 661] on button "Publicar Cotización" at bounding box center [1410, 680] width 152 height 38
type input "*"
click at [1389, 661] on button "Publicar Cotización" at bounding box center [1410, 680] width 152 height 38
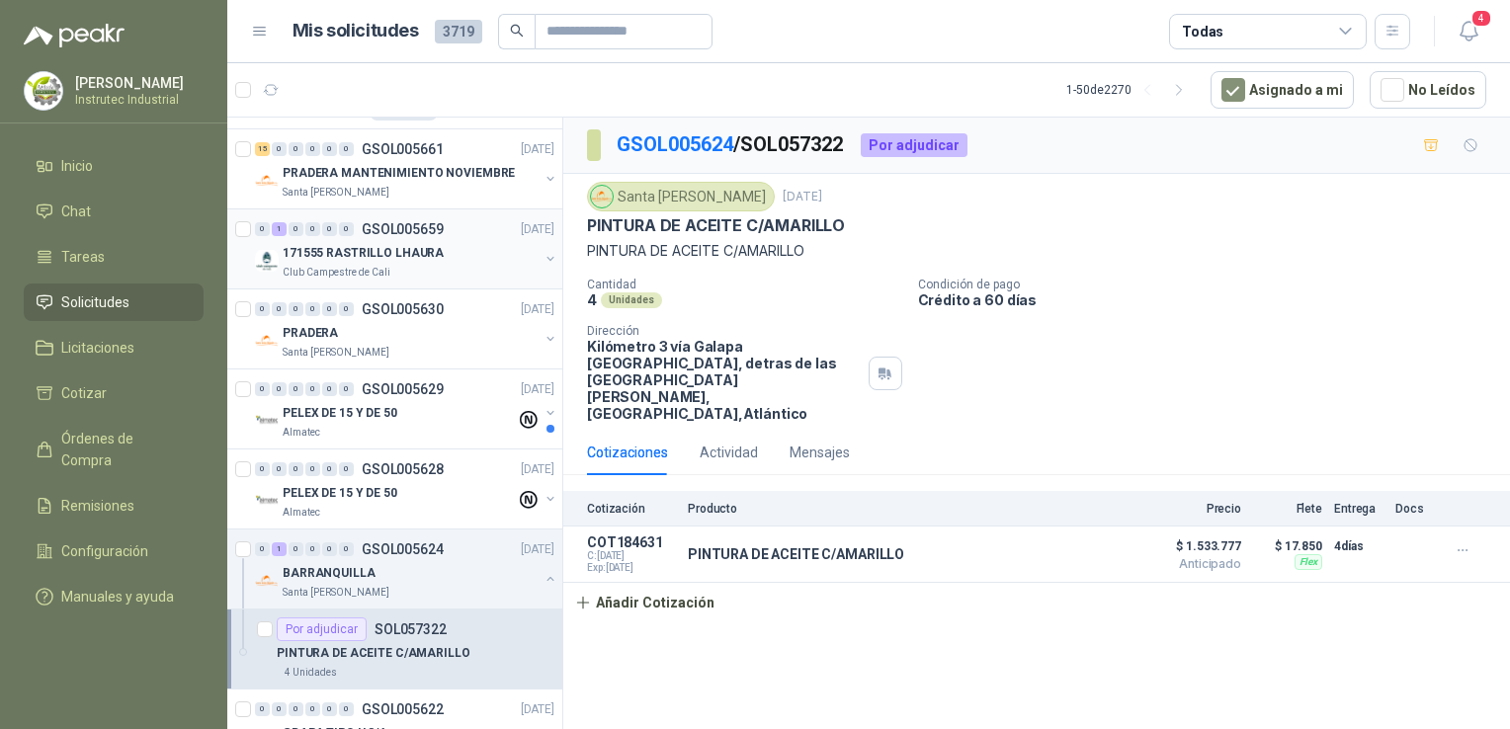
click at [405, 246] on p "171555 RASTRILLO LHAURA" at bounding box center [363, 253] width 161 height 19
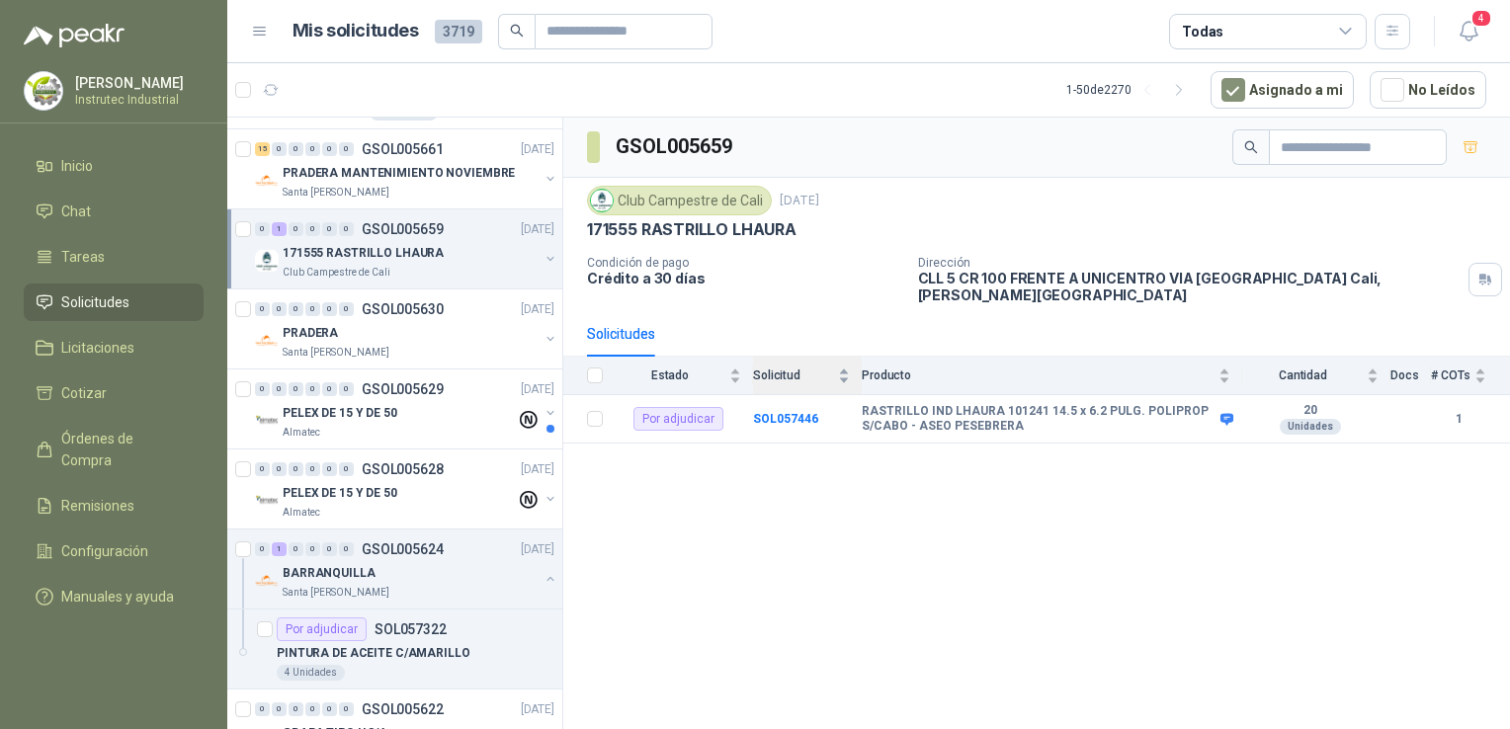
click at [255, 217] on link "0 1 0 0 0 0 GSOL005659 [DATE] 171555 RASTRILLO LHAURA Club Campestre de Cali" at bounding box center [406, 248] width 303 height 63
